Goal: Transaction & Acquisition: Purchase product/service

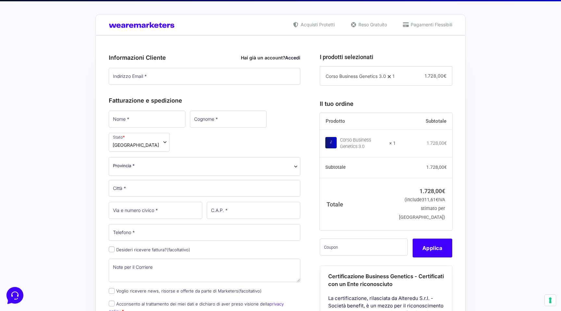
scroll to position [150, 0]
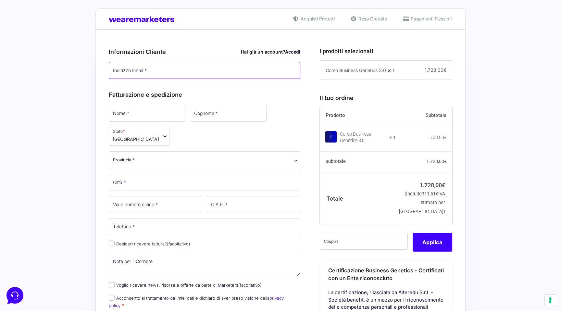
type input "[PERSON_NAME][EMAIL_ADDRESS][DOMAIN_NAME]"
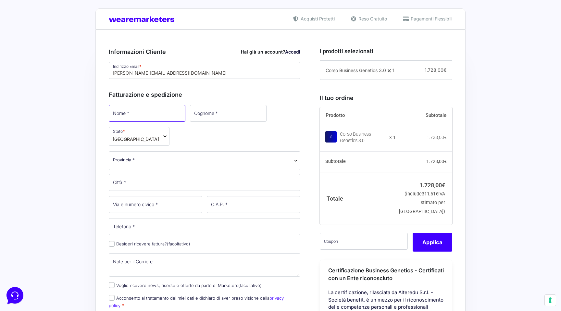
click at [148, 112] on input "Nome *" at bounding box center [147, 113] width 77 height 17
type input "Federico"
type input "Collovà"
select select "BO"
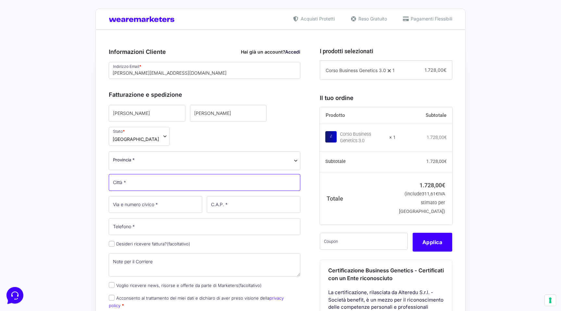
type input "[GEOGRAPHIC_DATA]"
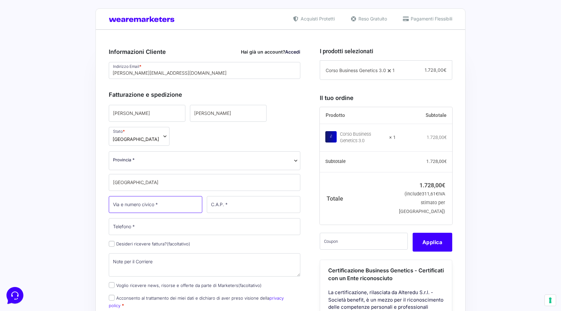
type input "1"
type input "40134"
type input "[PHONE_NUMBER]"
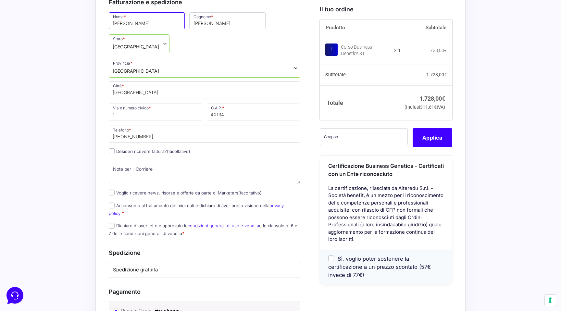
scroll to position [302, 0]
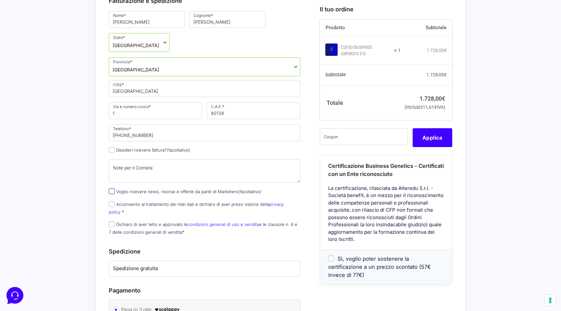
click at [109, 188] on input "Voglio ricevere news, risorse e offerte da parte di Marketers (facoltativo)" at bounding box center [112, 191] width 6 height 6
checkbox input "true"
click at [113, 201] on input "Acconsento al trattamento dei miei dati e dichiaro di aver preso visione della …" at bounding box center [112, 204] width 6 height 6
checkbox input "true"
click at [112, 221] on input "Dichiaro di aver letto e approvato le condizioni generali di uso e vendita e le…" at bounding box center [112, 224] width 6 height 6
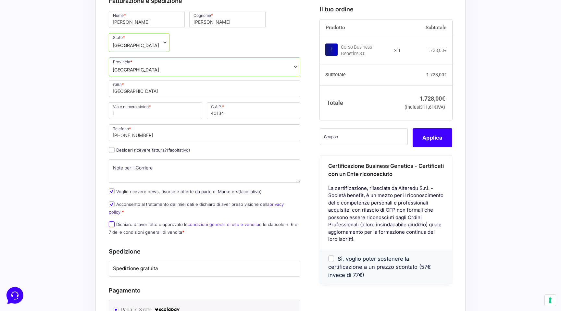
checkbox input "true"
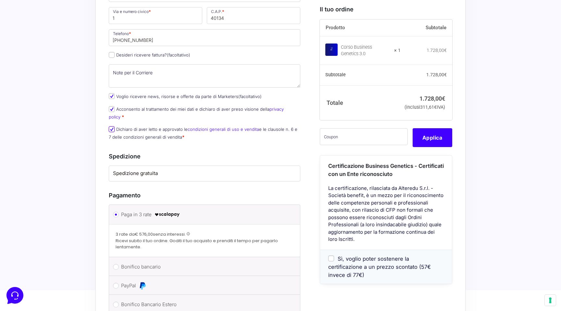
scroll to position [396, 0]
click at [325, 145] on input "text" at bounding box center [364, 136] width 88 height 17
paste input "CLIPRO200BG"
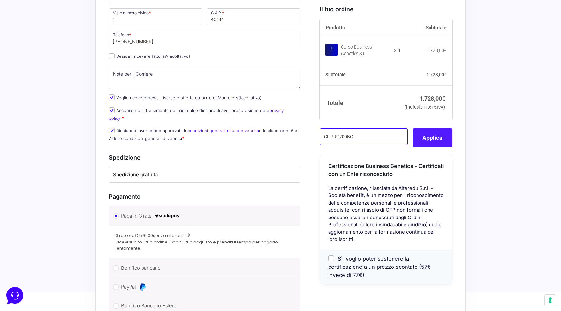
type input "CLIPRO200BG"
click at [427, 145] on button "Applica" at bounding box center [433, 137] width 40 height 19
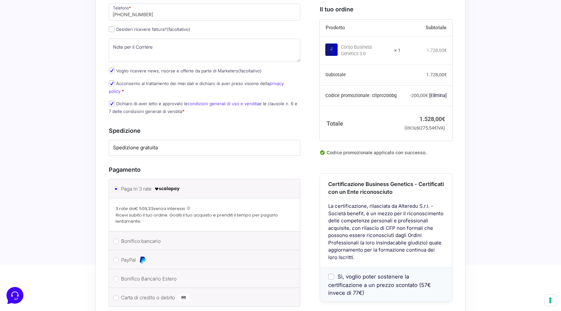
scroll to position [442, 0]
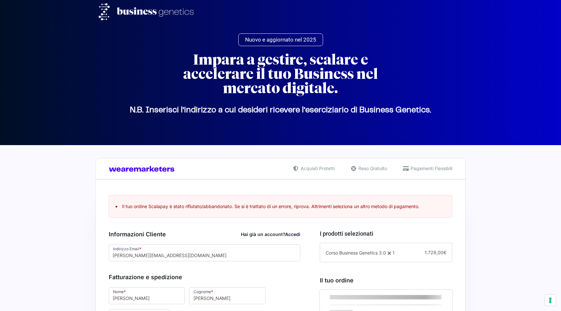
select select "BO"
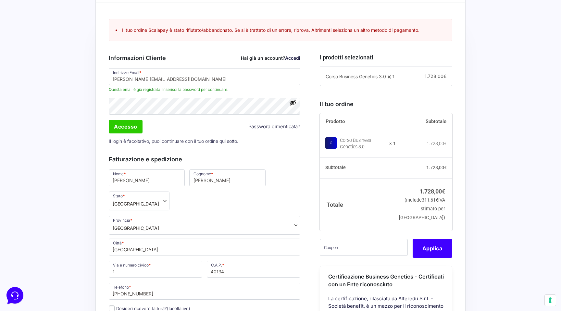
scroll to position [182, 0]
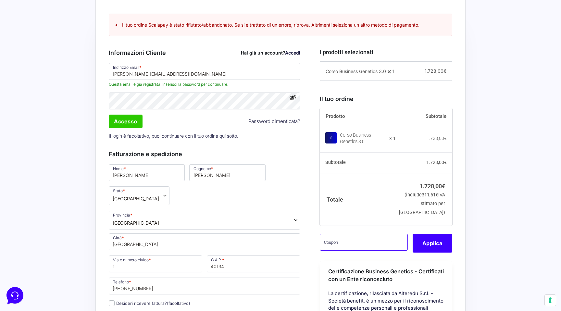
click at [337, 251] on input "text" at bounding box center [364, 242] width 88 height 17
paste input "CLIPRO200BG"
type input "CLIPRO200BG"
click at [435, 253] on button "Applica" at bounding box center [433, 243] width 40 height 19
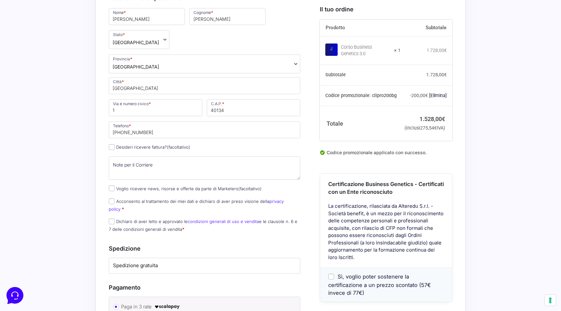
scroll to position [337, 0]
click at [115, 187] on label "Voglio ricevere news, risorse e offerte da parte di Marketers (facoltativo)" at bounding box center [185, 189] width 153 height 5
click at [115, 186] on input "Voglio ricevere news, risorse e offerte da parte di Marketers (facoltativo)" at bounding box center [112, 189] width 6 height 6
checkbox input "true"
click at [113, 199] on input "Acconsento al trattamento dei miei dati e dichiaro di aver preso visione della …" at bounding box center [112, 202] width 6 height 6
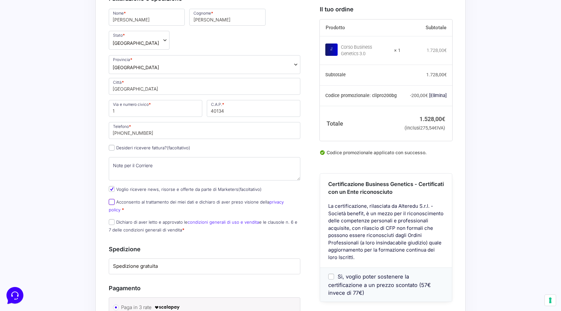
checkbox input "true"
click at [113, 219] on input "Dichiaro di aver letto e approvato le condizioni generali di uso e vendita e le…" at bounding box center [112, 222] width 6 height 6
checkbox input "true"
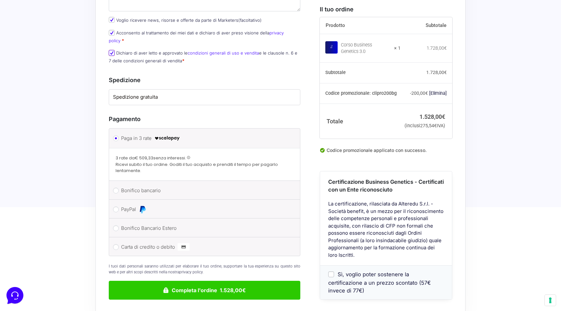
scroll to position [508, 0]
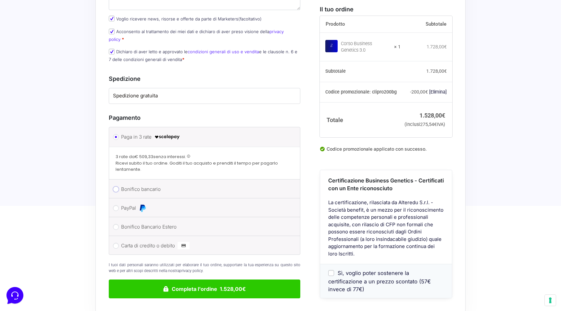
click at [116, 186] on input "Bonifico bancario" at bounding box center [116, 189] width 6 height 6
radio input "true"
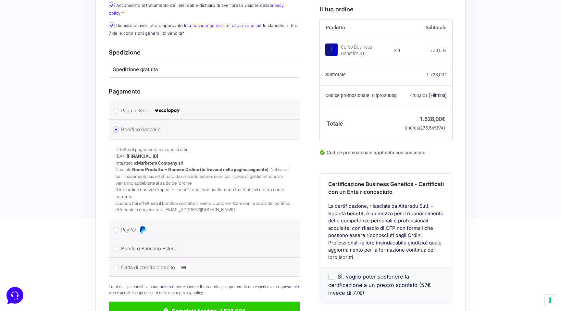
scroll to position [533, 0]
drag, startPoint x: 196, startPoint y: 129, endPoint x: 128, endPoint y: 129, distance: 68.2
click at [128, 147] on p "Effettua il pagamento con questi dati. IBAN: IT60T0200832650000104617588 Intest…" at bounding box center [205, 167] width 178 height 40
click at [213, 147] on p "Effettua il pagamento con questi dati. IBAN: IT60T0200832650000104617588 Intest…" at bounding box center [205, 167] width 178 height 40
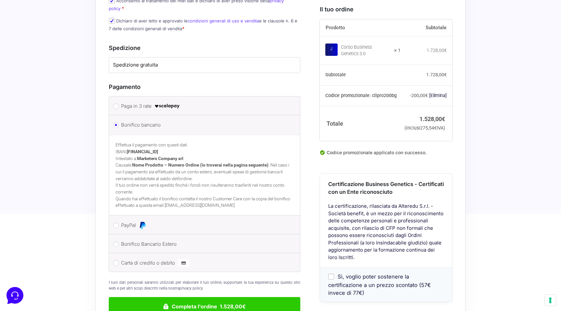
scroll to position [537, 0]
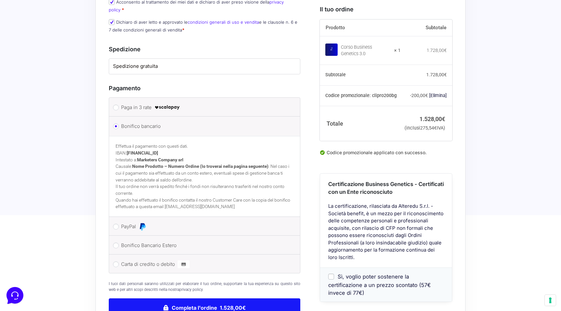
click at [235, 298] on button "Completa l'ordine 1.528,00€" at bounding box center [205, 307] width 192 height 19
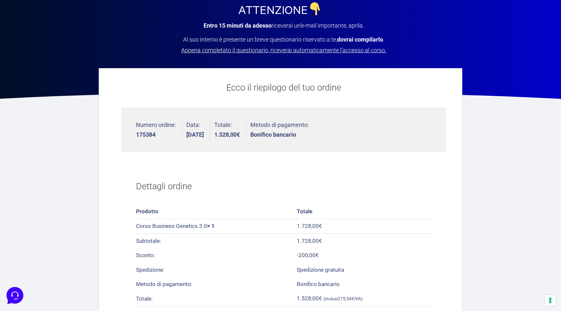
scroll to position [106, 0]
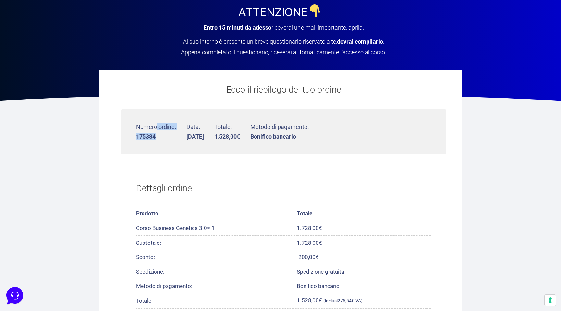
drag, startPoint x: 155, startPoint y: 135, endPoint x: 136, endPoint y: 135, distance: 19.5
click at [136, 135] on strong "175384" at bounding box center [156, 137] width 40 height 6
copy li "Numero ordine: 175384"
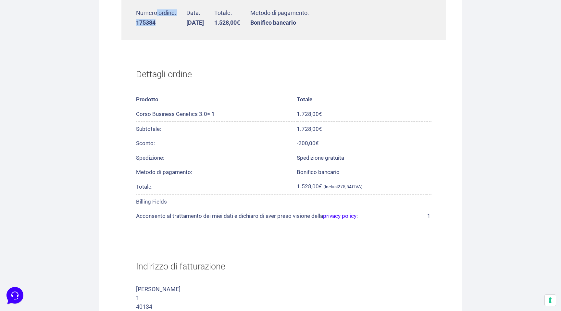
scroll to position [0, 0]
